Goal: Find specific page/section: Find specific page/section

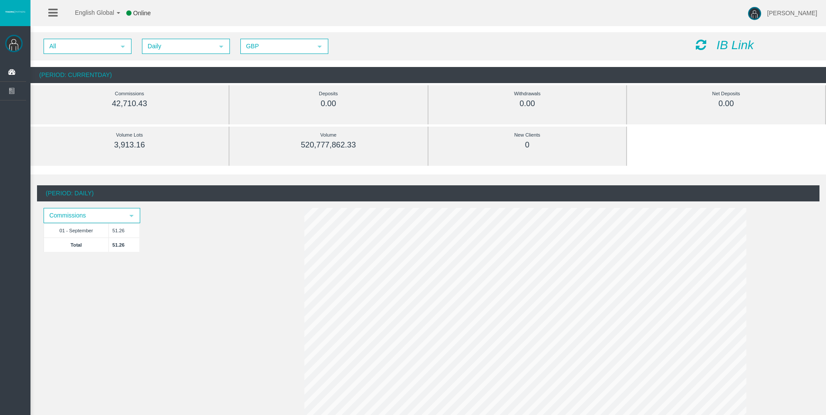
click at [699, 42] on icon at bounding box center [701, 45] width 10 height 12
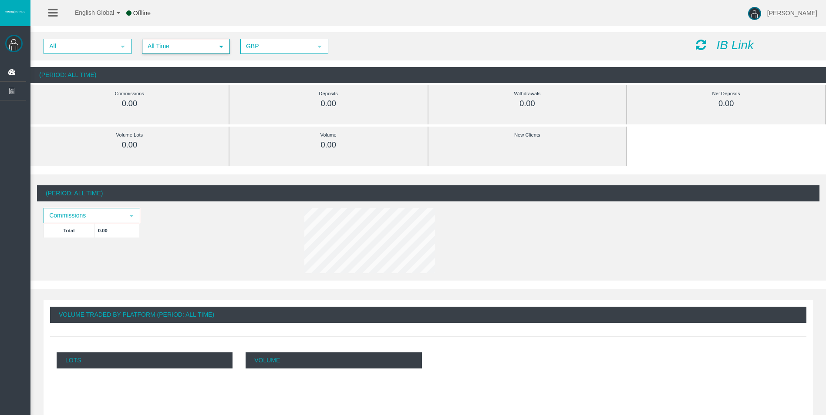
click at [192, 46] on span "All Time" at bounding box center [178, 47] width 71 height 14
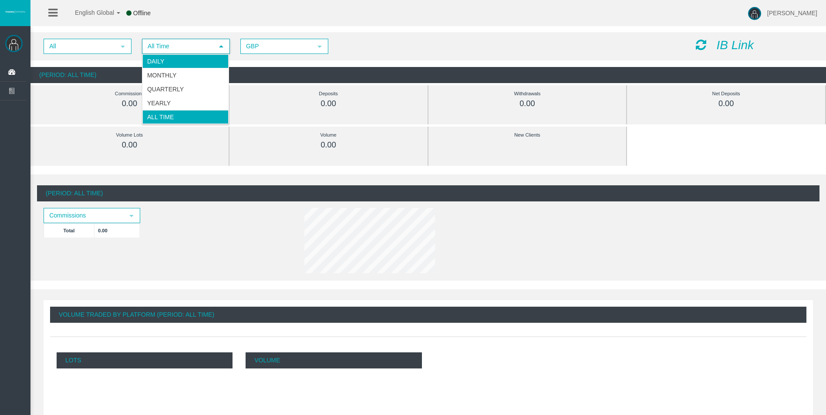
click at [196, 60] on li "Daily" at bounding box center [185, 61] width 86 height 14
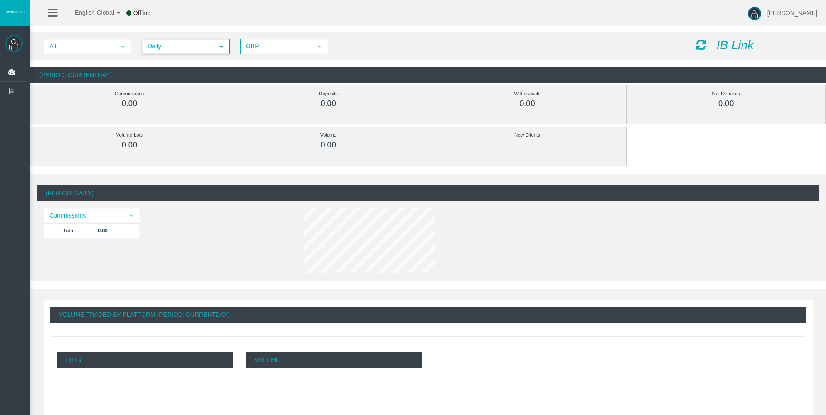
click at [701, 50] on icon at bounding box center [701, 45] width 10 height 12
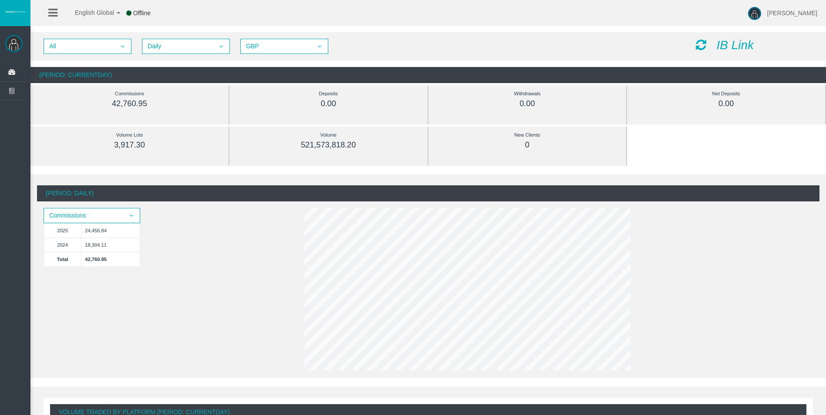
click at [700, 44] on icon at bounding box center [701, 45] width 10 height 12
